Goal: Task Accomplishment & Management: Complete application form

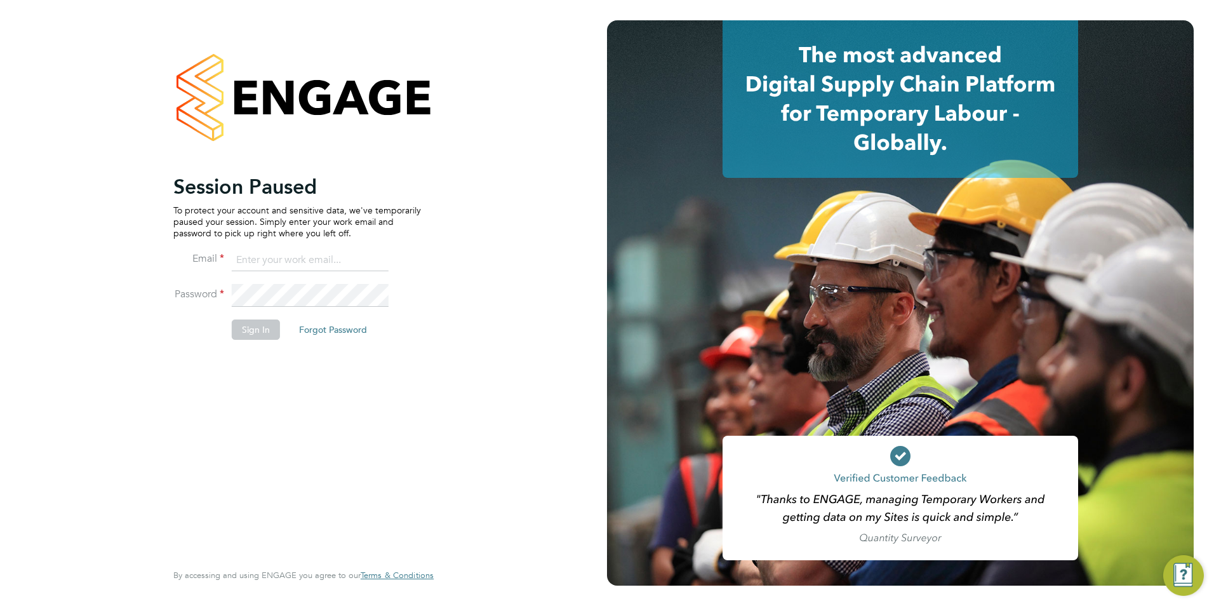
type input "[PERSON_NAME][EMAIL_ADDRESS][DOMAIN_NAME]"
click at [252, 335] on button "Sign In" at bounding box center [256, 329] width 48 height 20
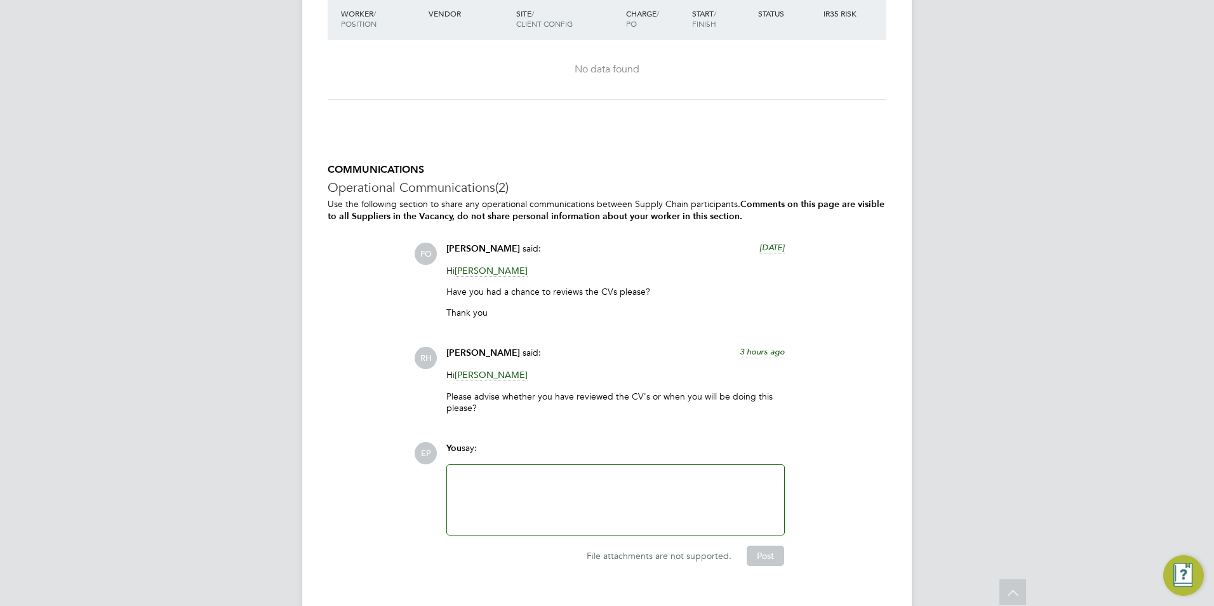
scroll to position [2736, 0]
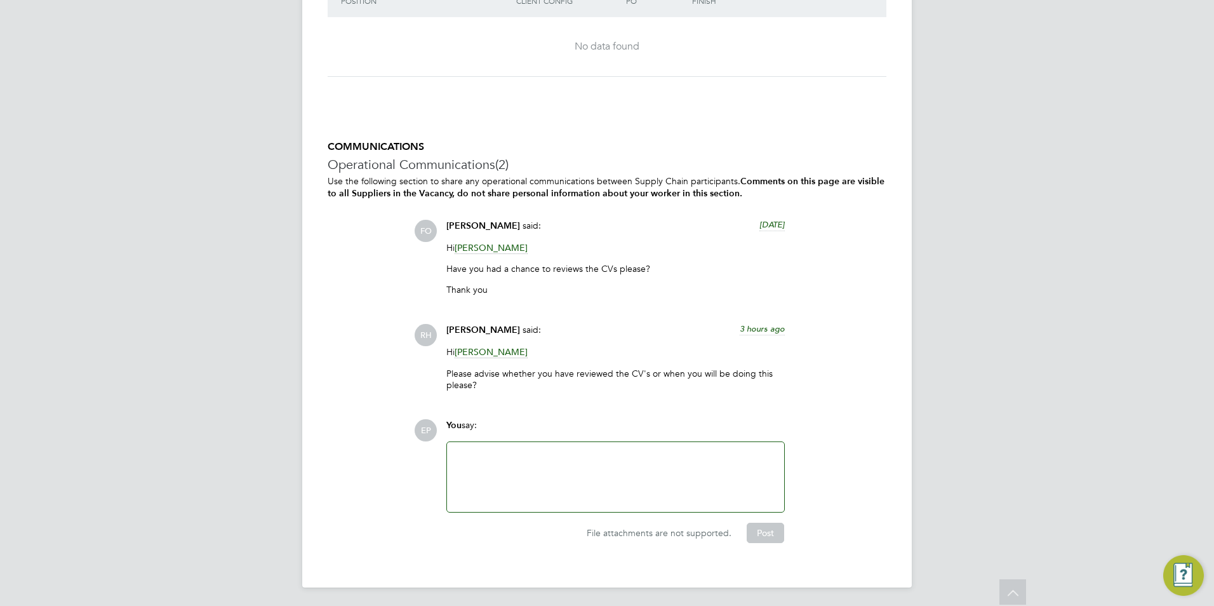
click at [498, 352] on span "[PERSON_NAME]" at bounding box center [490, 352] width 73 height 12
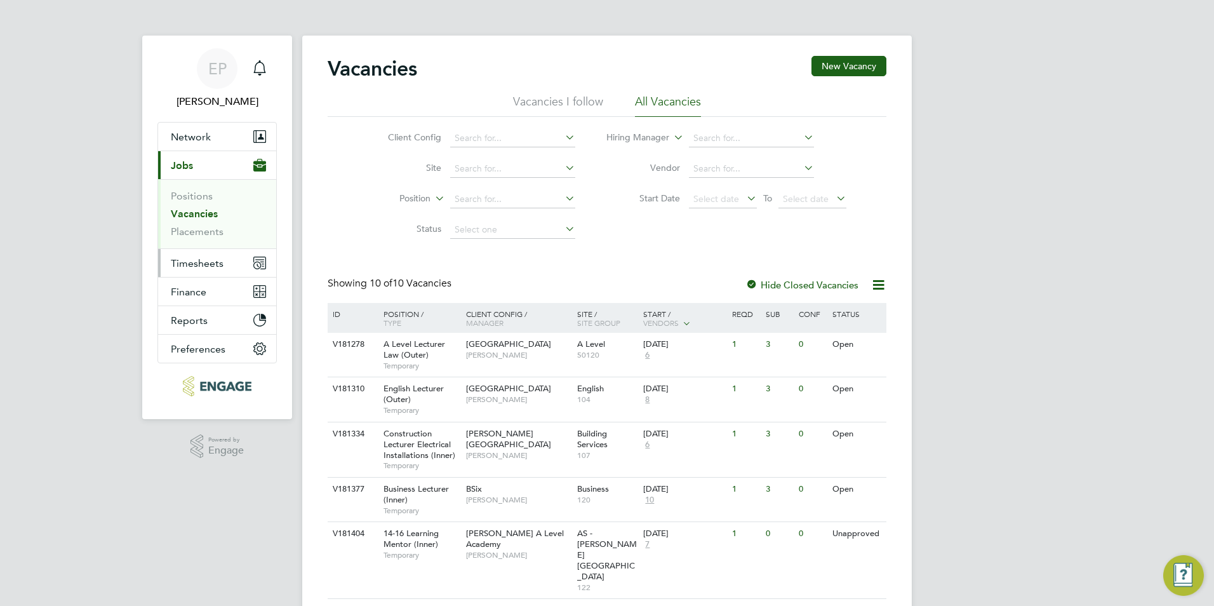
click at [219, 264] on span "Timesheets" at bounding box center [197, 263] width 53 height 12
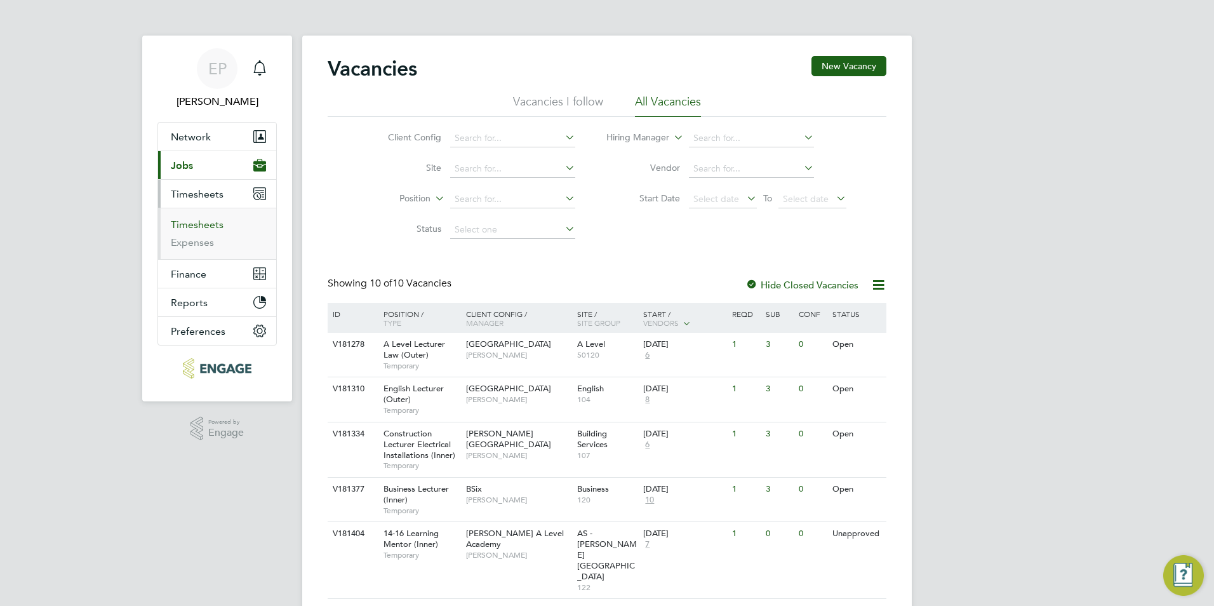
click at [213, 223] on link "Timesheets" at bounding box center [197, 224] width 53 height 12
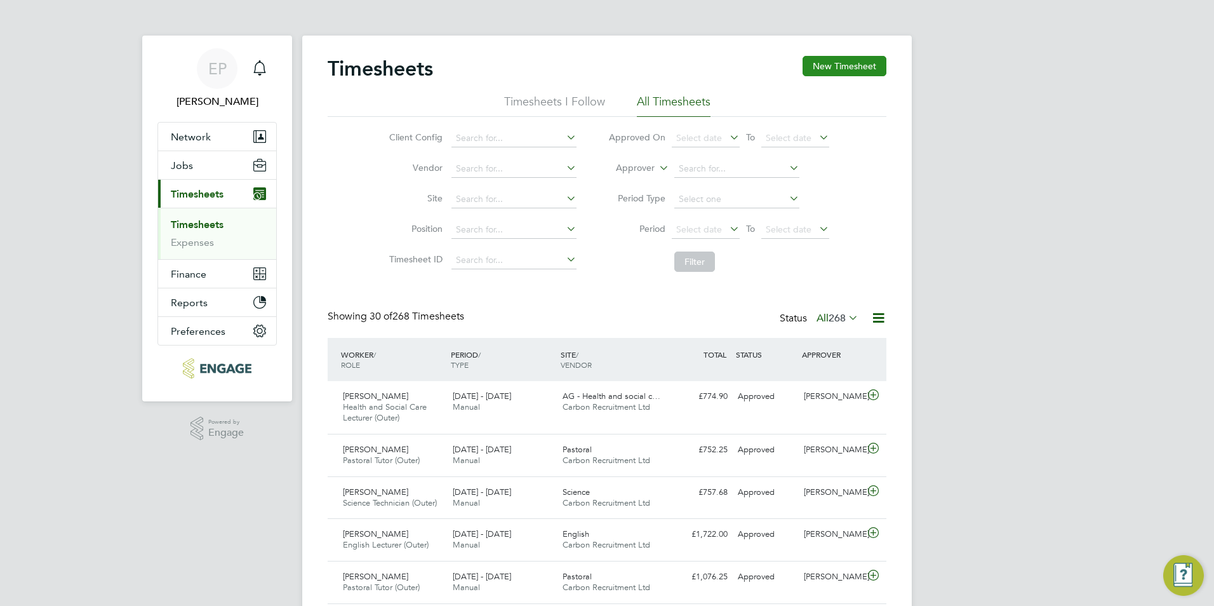
click at [847, 62] on button "New Timesheet" at bounding box center [844, 66] width 84 height 20
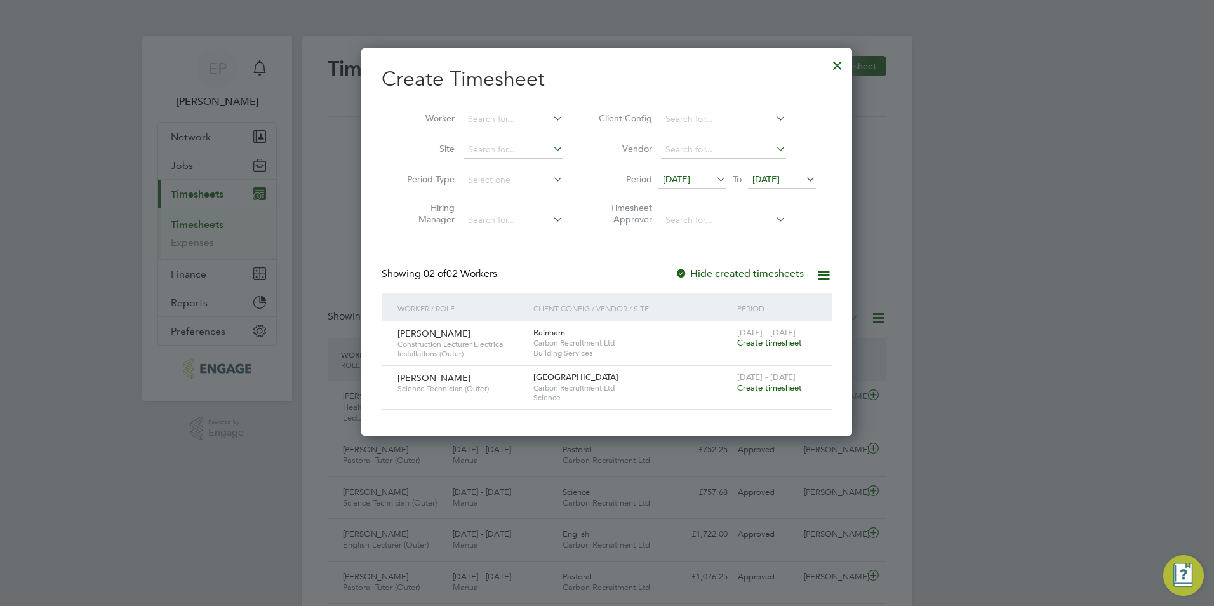
click at [788, 343] on span "Create timesheet" at bounding box center [769, 342] width 65 height 11
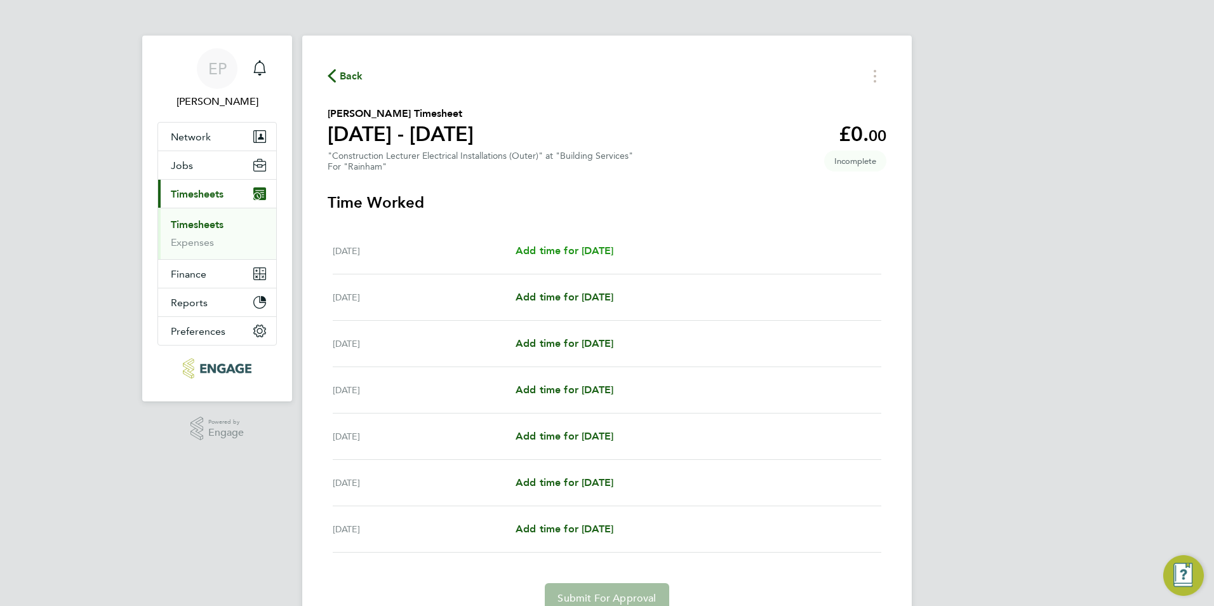
click at [573, 246] on span "Add time for [DATE]" at bounding box center [564, 250] width 98 height 12
select select "60"
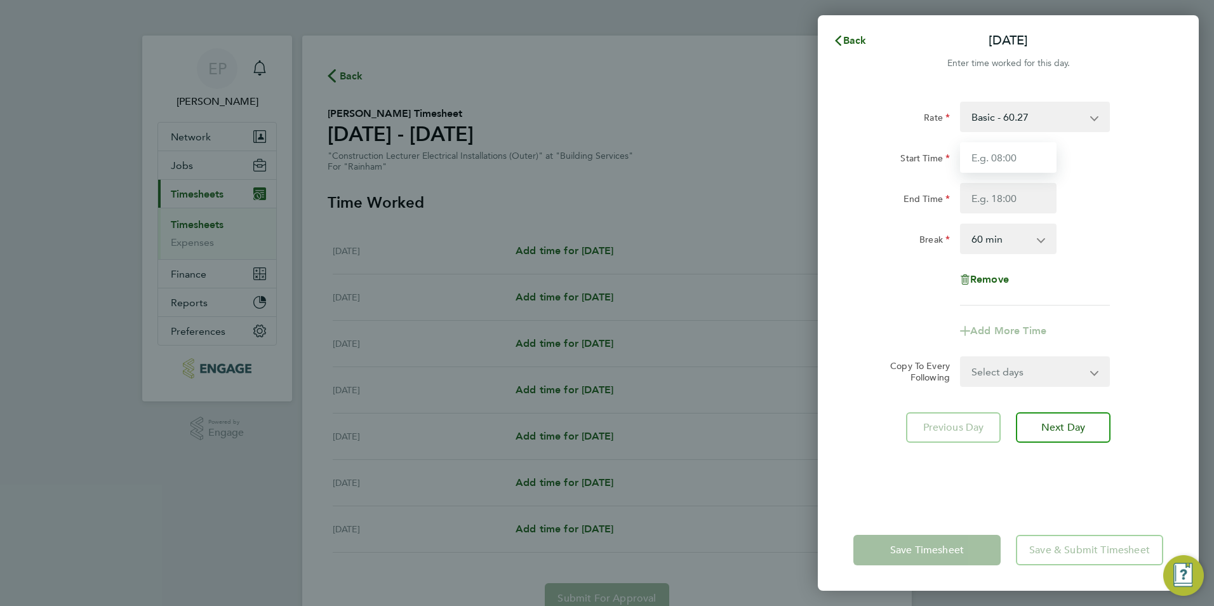
click at [1014, 152] on input "Start Time" at bounding box center [1008, 157] width 96 height 30
click at [1131, 159] on div "Start Time" at bounding box center [1008, 157] width 320 height 30
click at [1016, 156] on input "Start Time" at bounding box center [1008, 157] width 96 height 30
type input "09:00"
click at [1013, 188] on input "End Time" at bounding box center [1008, 198] width 96 height 30
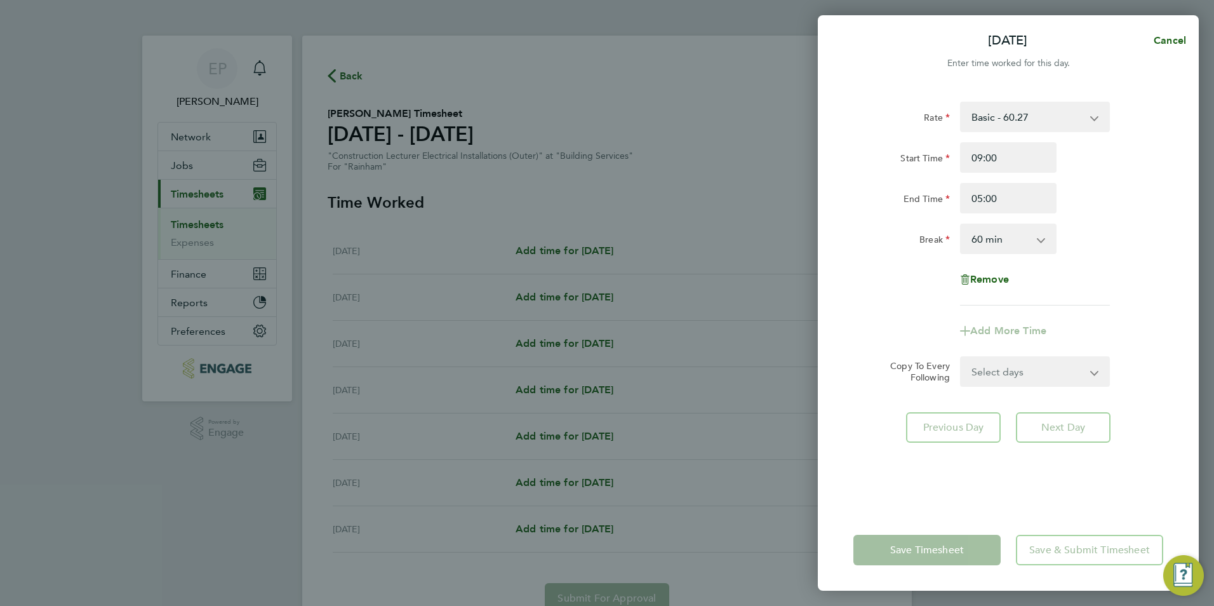
click at [1106, 219] on div "Rate Basic - 60.27 Start Time 09:00 End Time 05:00 Break 0 min 15 min 30 min 45…" at bounding box center [1008, 204] width 310 height 204
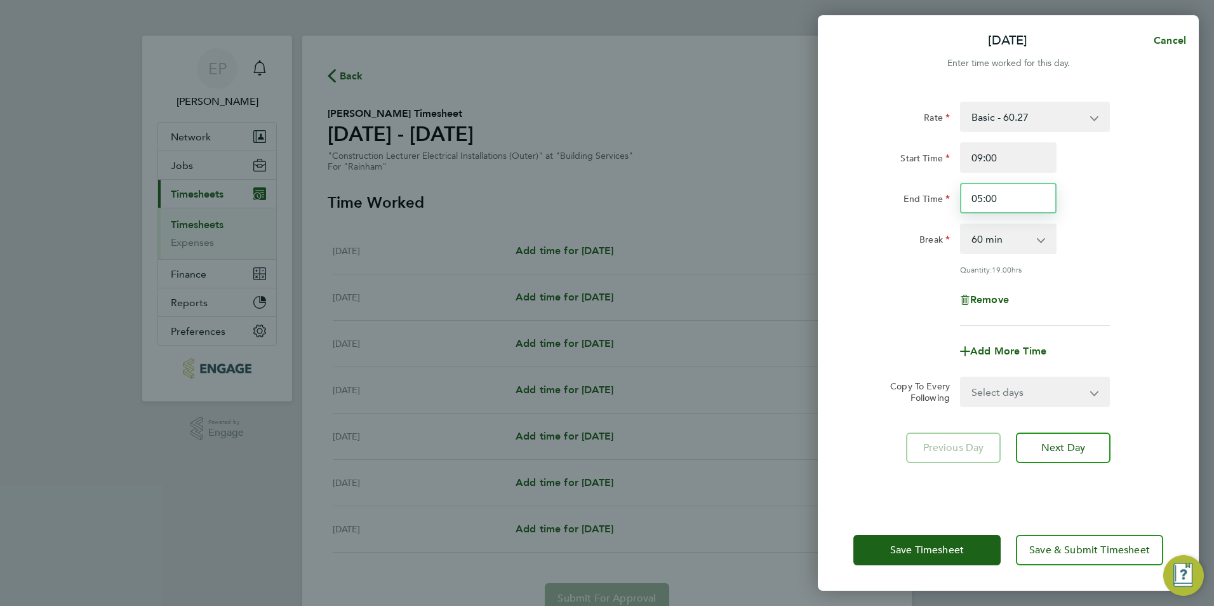
click at [1022, 205] on input "05:00" at bounding box center [1008, 198] width 96 height 30
type input "17:00"
click at [1148, 266] on div "Quantity: 7.00 hrs" at bounding box center [1008, 269] width 320 height 10
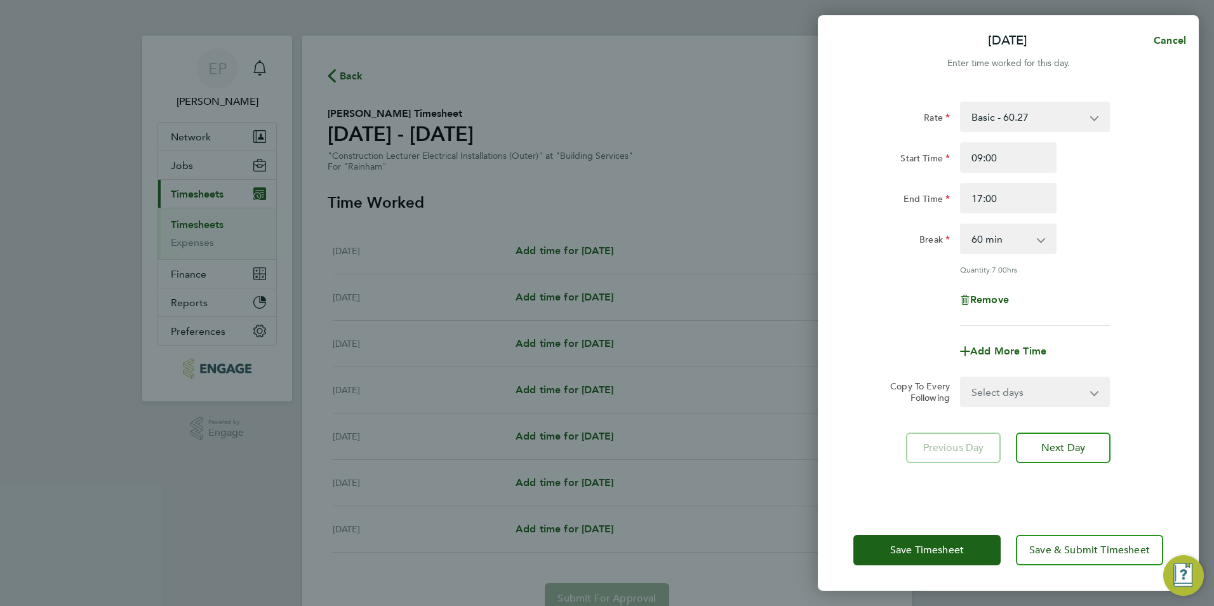
click at [1053, 385] on select "Select days Day Weekday (Mon-Fri) Weekend (Sat-Sun) [DATE] [DATE] [DATE] [DATE]…" at bounding box center [1027, 392] width 133 height 28
select select "WEEKDAY"
click at [961, 378] on select "Select days Day Weekday (Mon-Fri) Weekend (Sat-Sun) [DATE] [DATE] [DATE] [DATE]…" at bounding box center [1027, 392] width 133 height 28
select select "[DATE]"
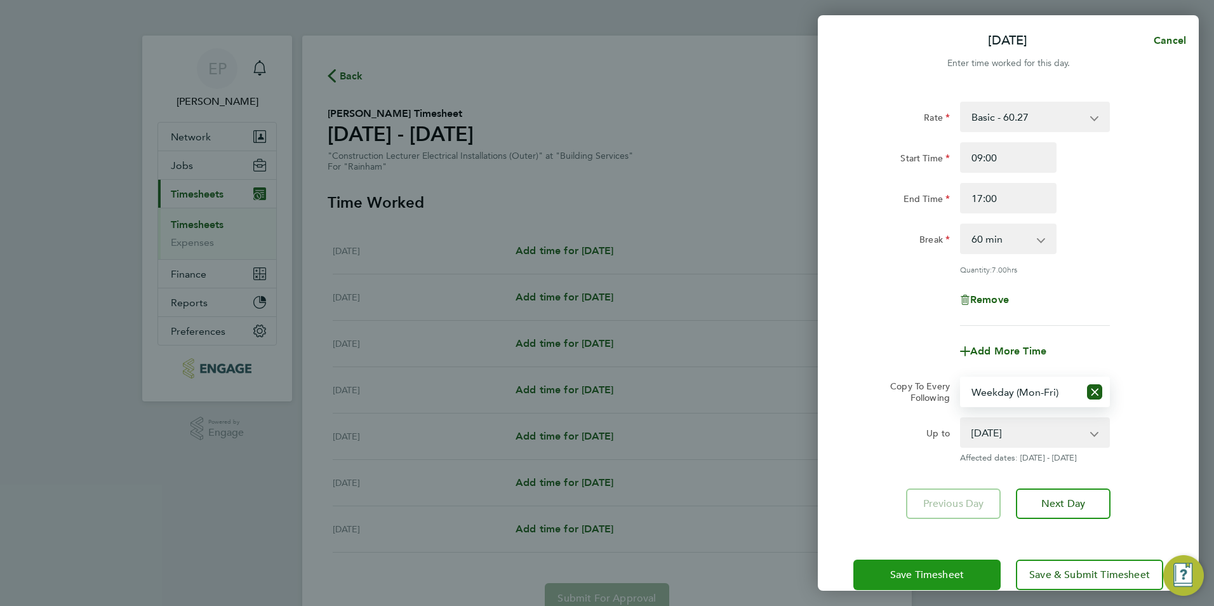
click at [950, 571] on span "Save Timesheet" at bounding box center [927, 574] width 74 height 13
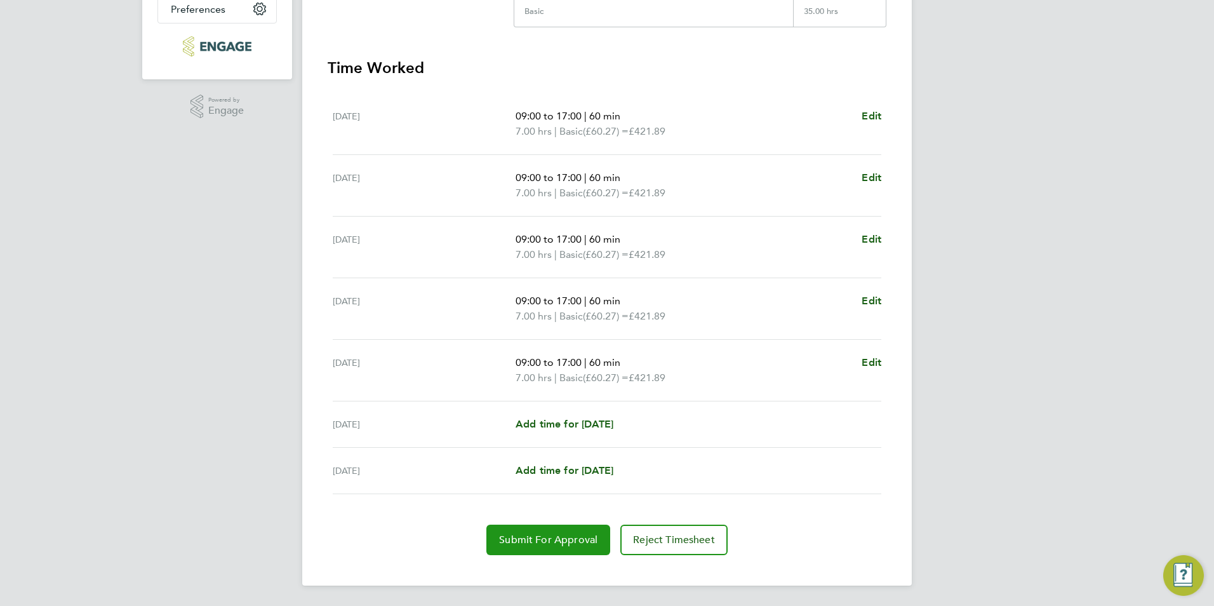
click at [529, 547] on button "Submit For Approval" at bounding box center [548, 539] width 124 height 30
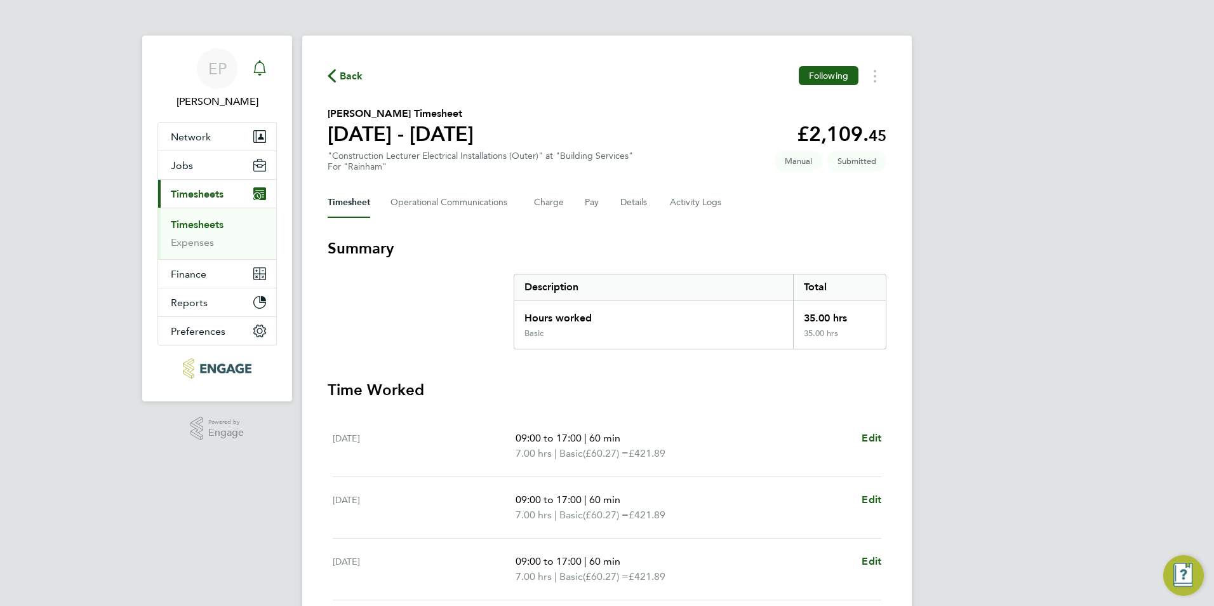
click at [252, 62] on icon "Main navigation" at bounding box center [259, 67] width 15 height 15
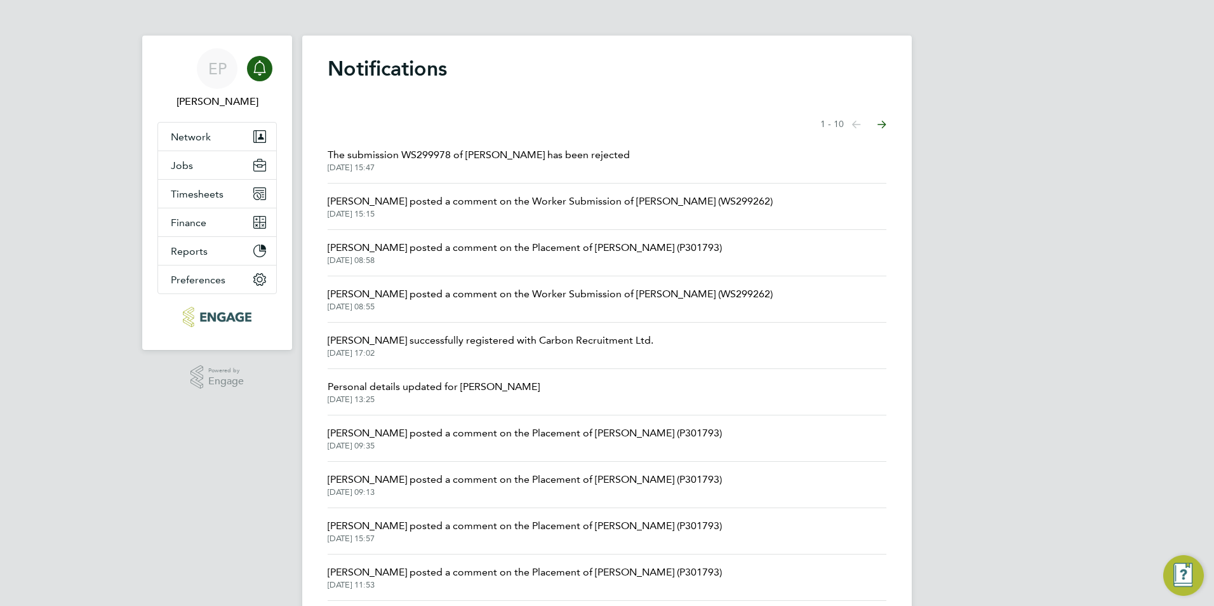
click at [541, 159] on span "The submission WS299978 of [PERSON_NAME] has been rejected" at bounding box center [479, 154] width 302 height 15
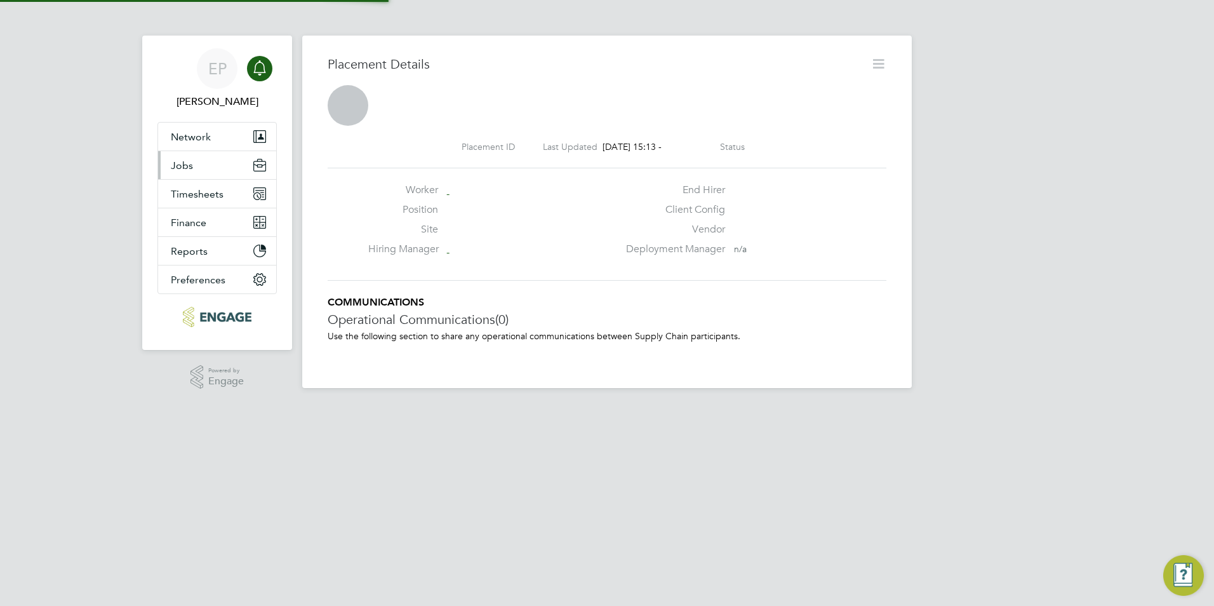
scroll to position [20, 251]
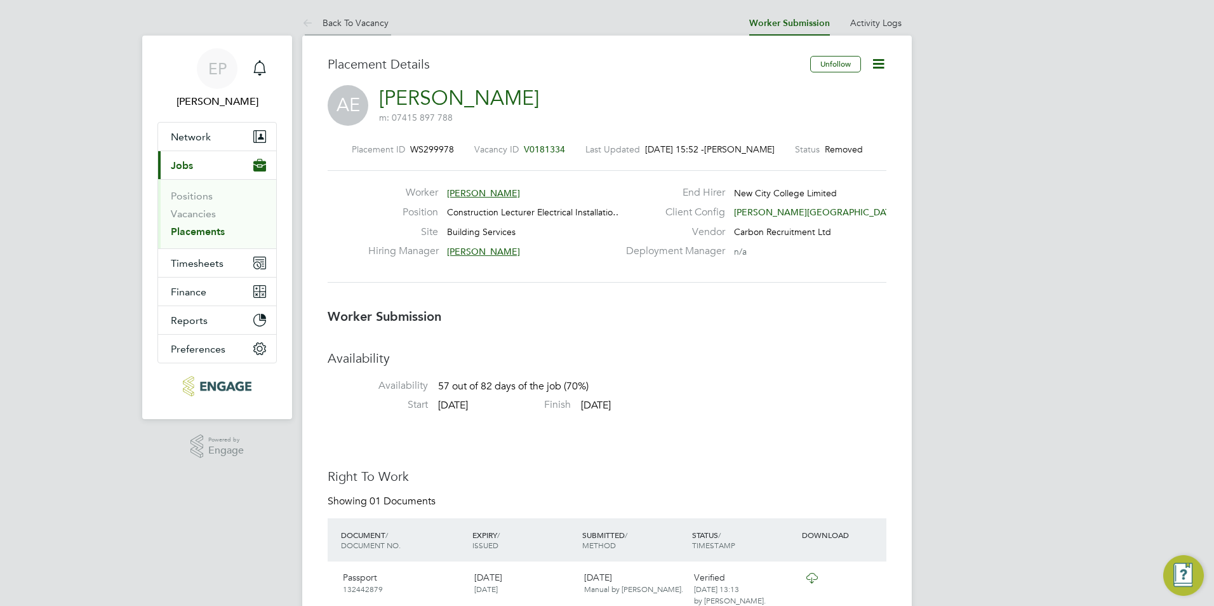
click at [336, 33] on li "Back To Vacancy" at bounding box center [345, 22] width 86 height 25
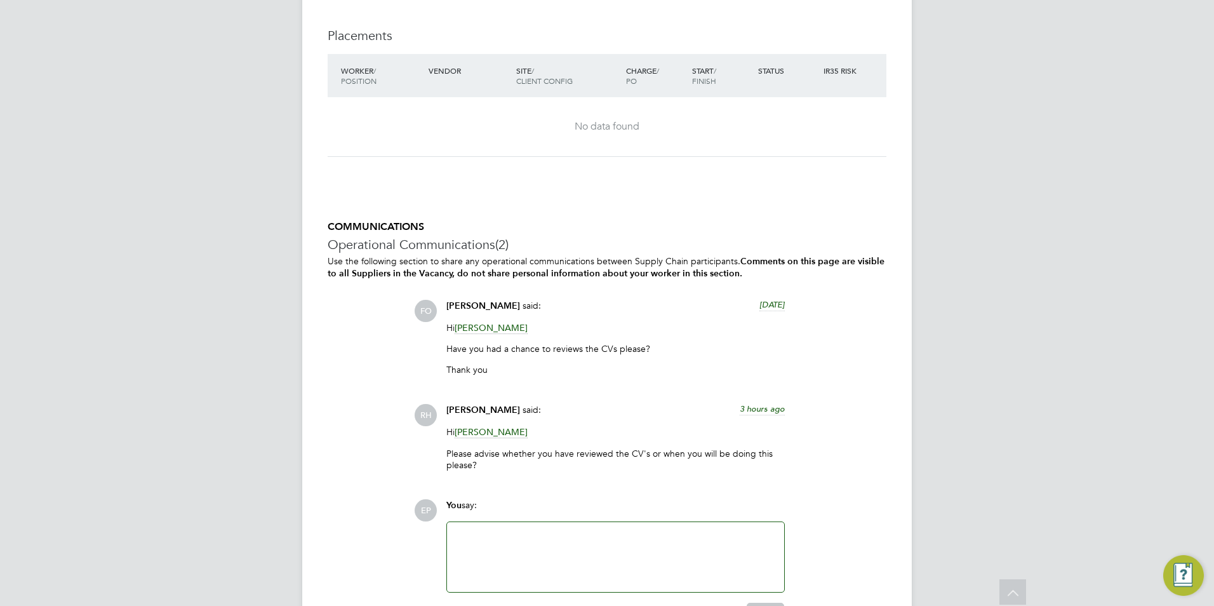
scroll to position [2736, 0]
